Goal: Register for event/course

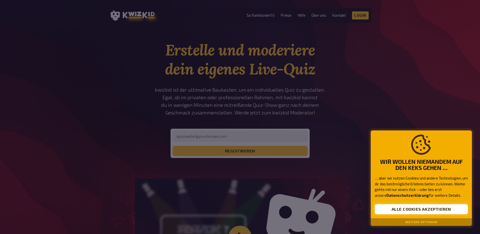
click at [428, 210] on button "Alle Cookies akzeptieren" at bounding box center [421, 209] width 93 height 10
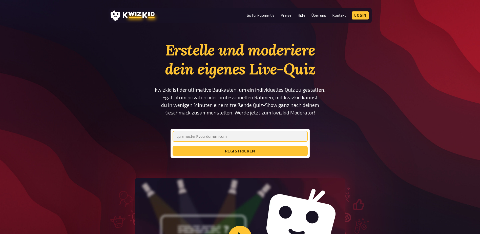
click at [240, 135] on input "email" at bounding box center [240, 136] width 135 height 11
type input "[PERSON_NAME][EMAIL_ADDRESS][DOMAIN_NAME]"
click at [173, 146] on button "registrieren" at bounding box center [240, 151] width 135 height 10
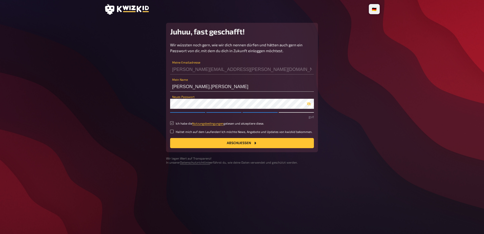
click at [173, 124] on input "Ich habe die Nutzungsbedingungen gelesen und akzeptiere diese." at bounding box center [172, 123] width 4 height 4
checkbox input "true"
click at [224, 142] on button "Abschließen" at bounding box center [242, 143] width 144 height 10
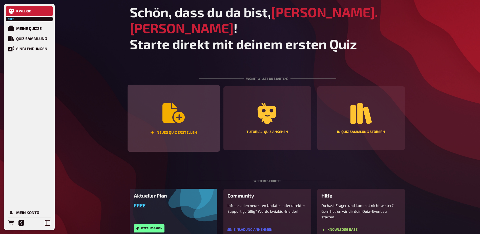
click at [178, 104] on icon "Neues Quiz erstellen" at bounding box center [173, 113] width 22 height 20
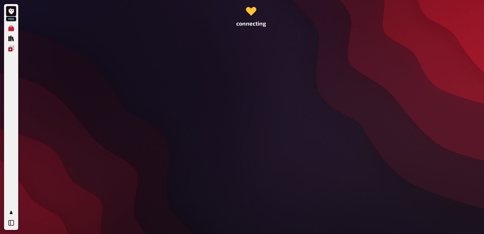
click at [12, 47] on icon "Einblendungen" at bounding box center [11, 49] width 6 height 6
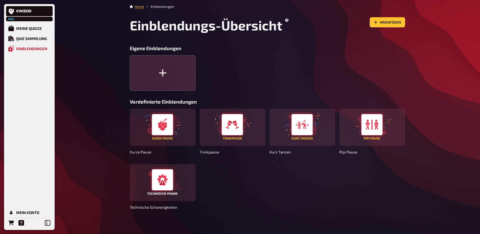
click at [162, 72] on icon "button" at bounding box center [162, 73] width 9 height 9
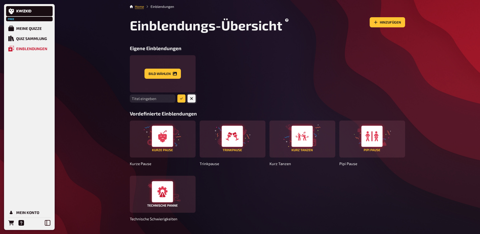
click at [195, 97] on button "button" at bounding box center [192, 98] width 8 height 8
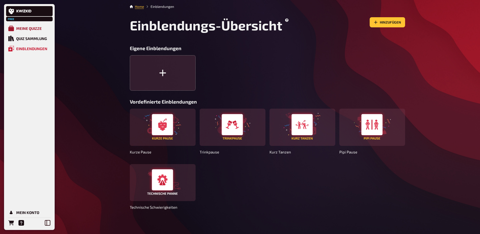
click at [30, 29] on div "Meine Quizze" at bounding box center [29, 28] width 26 height 5
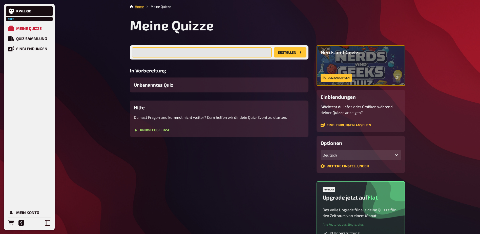
click at [194, 52] on input "text" at bounding box center [202, 52] width 140 height 10
click at [162, 52] on input "Se" at bounding box center [202, 52] width 140 height 10
drag, startPoint x: 157, startPoint y: 50, endPoint x: 143, endPoint y: 52, distance: 14.3
click at [143, 52] on input "Servicelesitungen in einer Bank" at bounding box center [202, 52] width 140 height 10
click at [149, 52] on input "Servicelesitungen in einer Bank" at bounding box center [202, 52] width 140 height 10
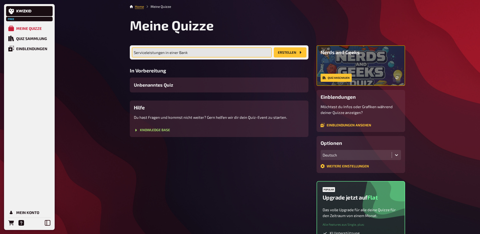
type input "Serviceleistungen in einer Bank"
click at [289, 52] on button "Erstellen" at bounding box center [290, 52] width 33 height 10
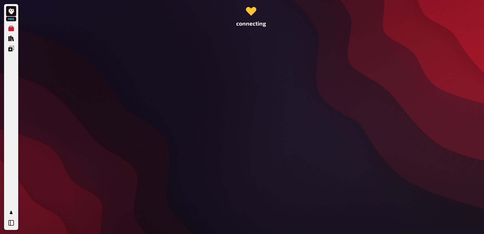
click at [256, 117] on div "connecting" at bounding box center [250, 117] width 283 height 234
click at [251, 10] on div at bounding box center [251, 12] width 7 height 7
